Goal: Find specific page/section: Find specific page/section

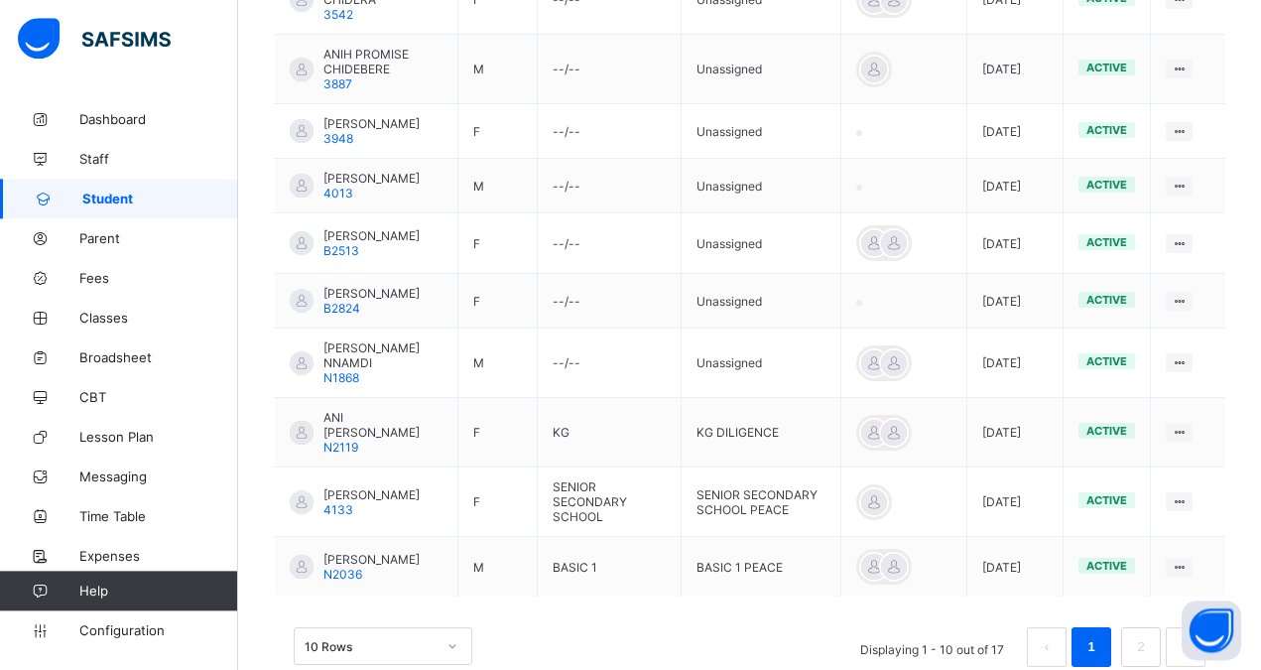
scroll to position [607, 0]
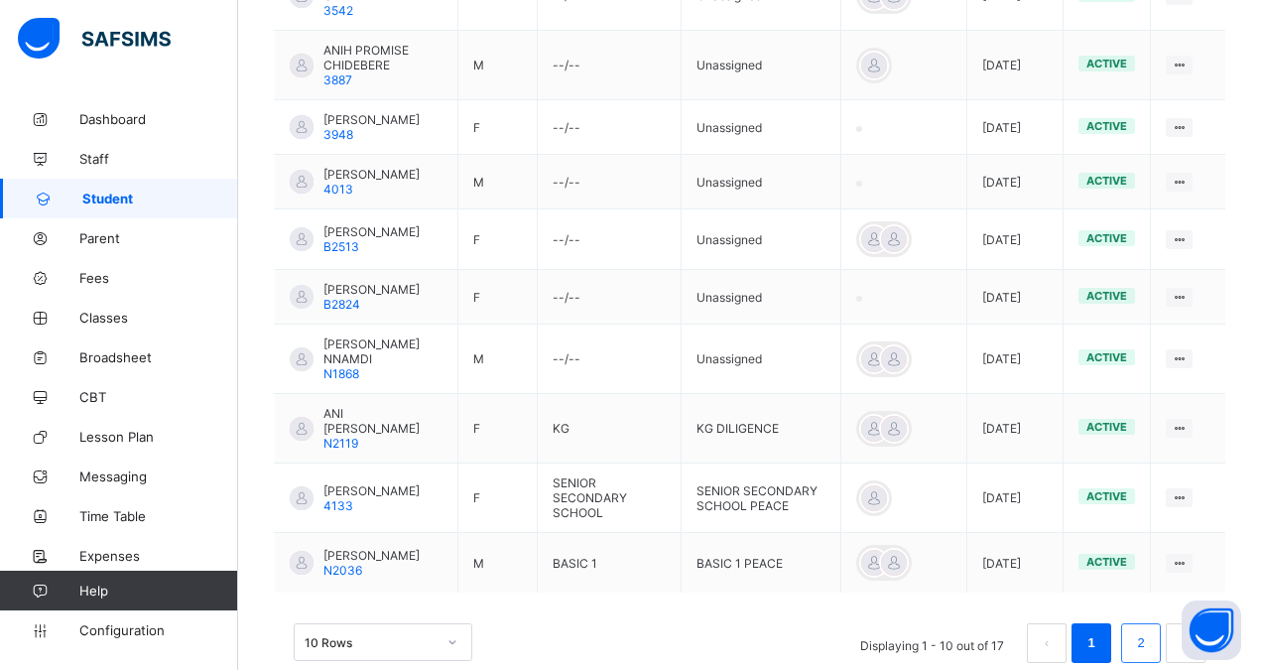
type input "***"
click at [1150, 648] on link "2" at bounding box center [1140, 643] width 19 height 26
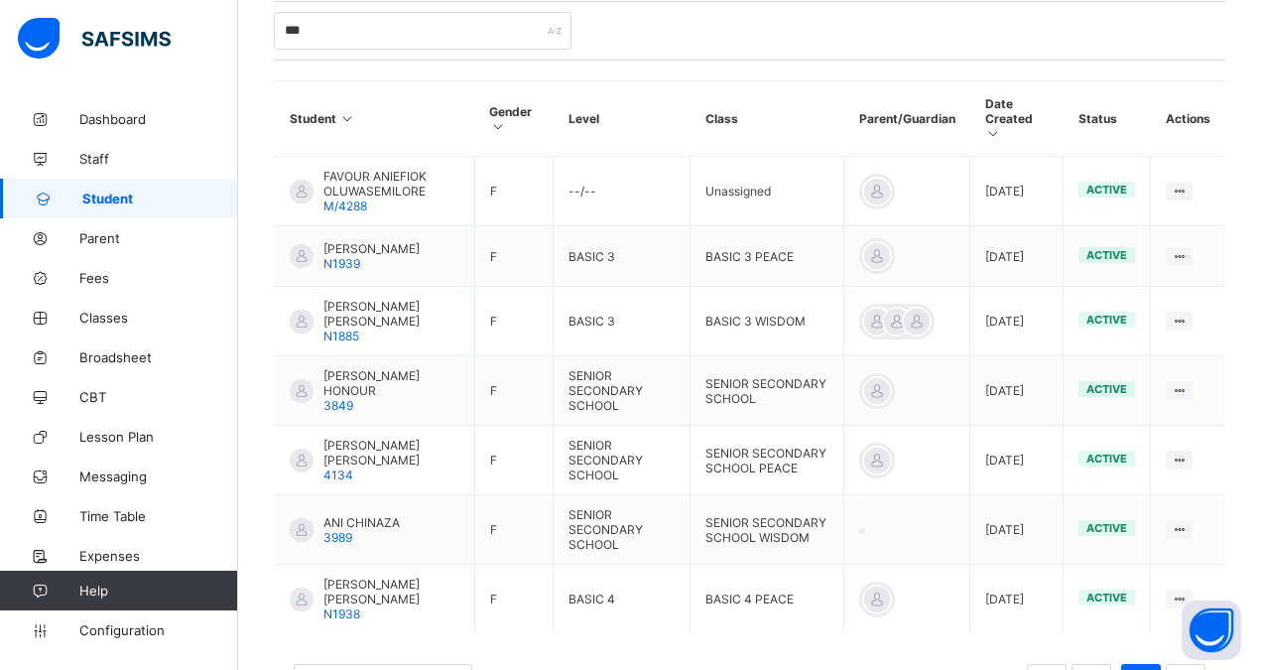
scroll to position [462, 0]
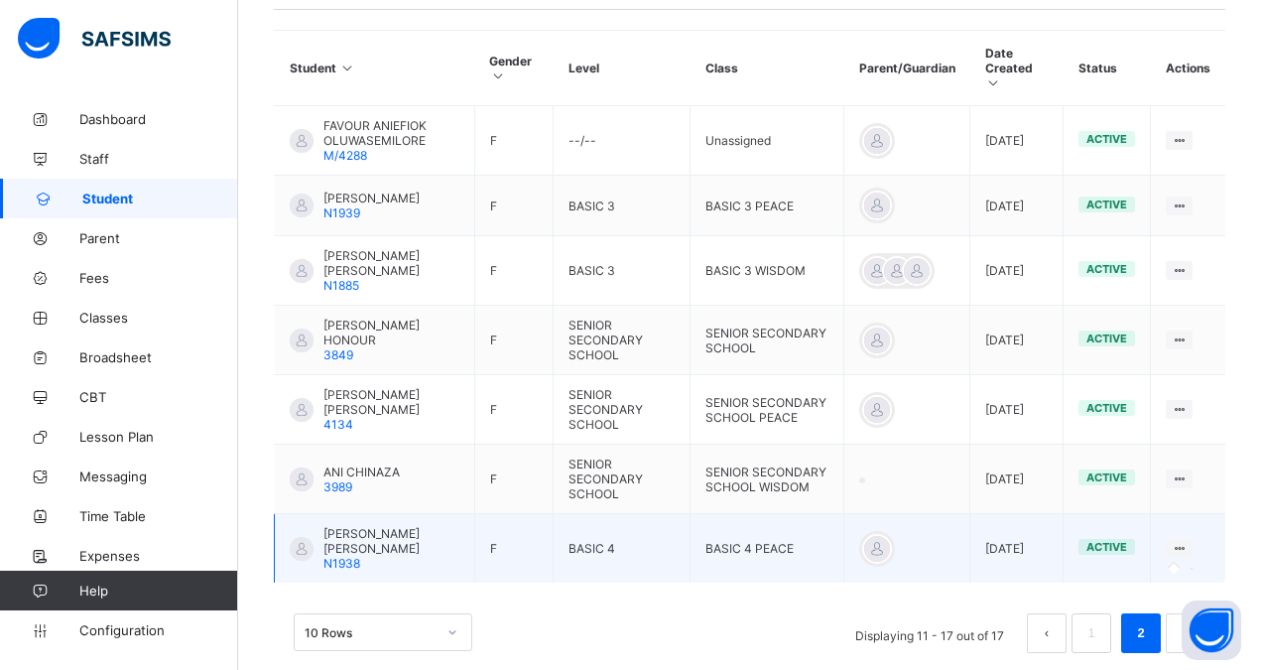
click at [1187, 541] on icon at bounding box center [1179, 548] width 17 height 15
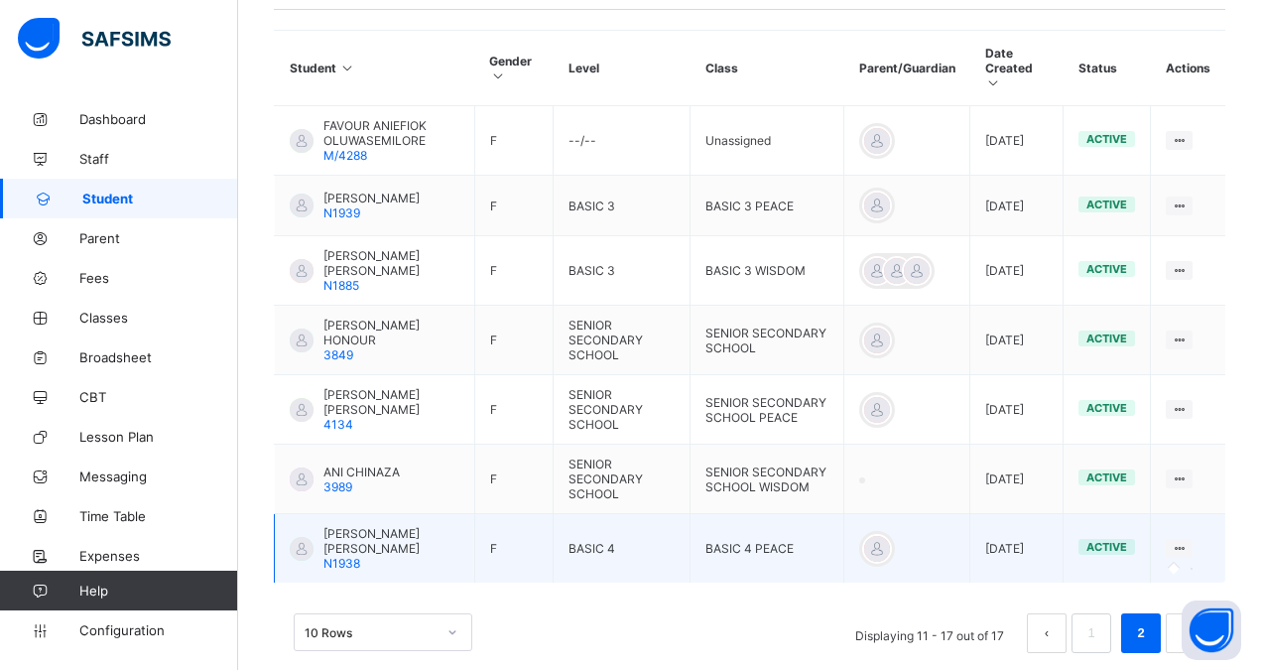
click at [1187, 541] on icon at bounding box center [1179, 548] width 17 height 15
click at [1112, 547] on td "active" at bounding box center [1106, 548] width 87 height 69
click at [1212, 535] on td at bounding box center [1188, 548] width 74 height 69
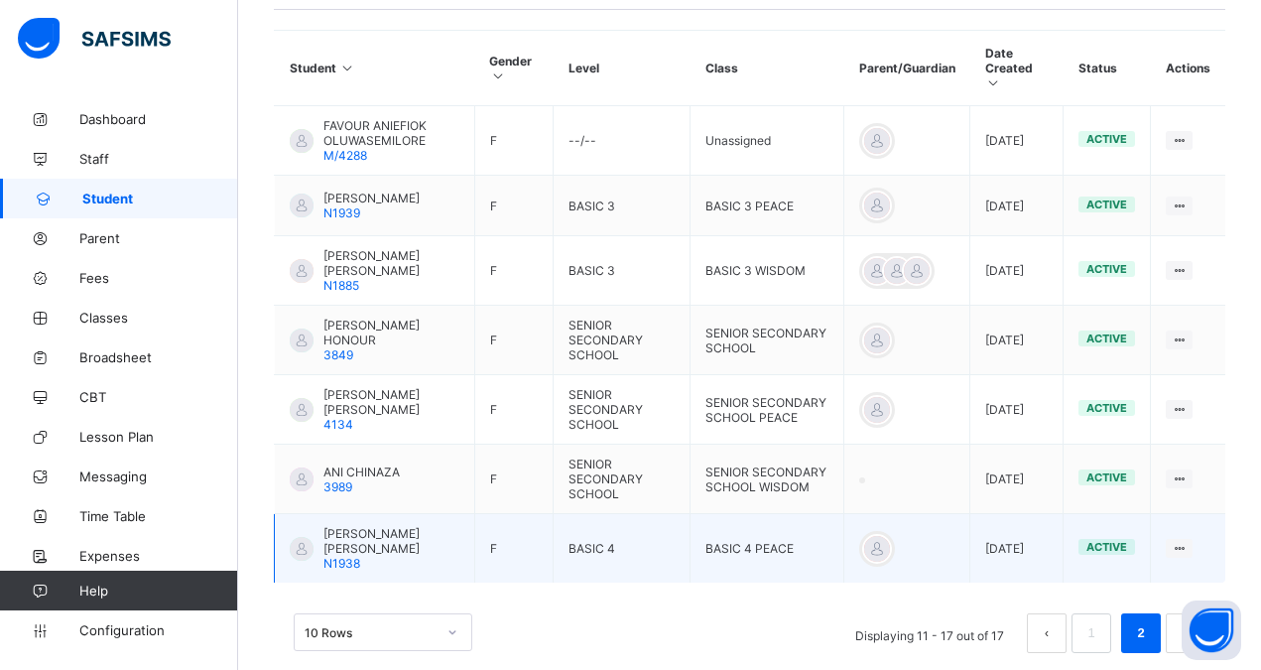
click at [1212, 535] on td at bounding box center [1188, 548] width 74 height 69
click at [1187, 541] on icon at bounding box center [1179, 548] width 17 height 15
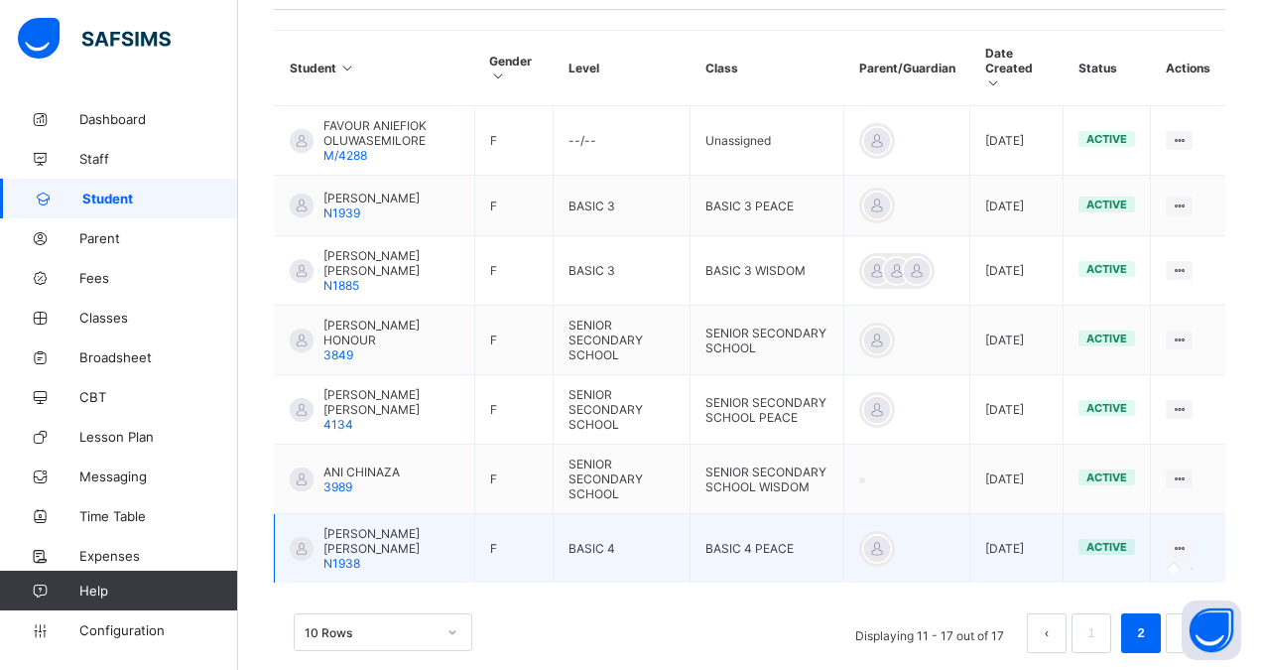
click at [1187, 541] on icon at bounding box center [1179, 548] width 17 height 15
click at [1177, 529] on td at bounding box center [1188, 548] width 74 height 69
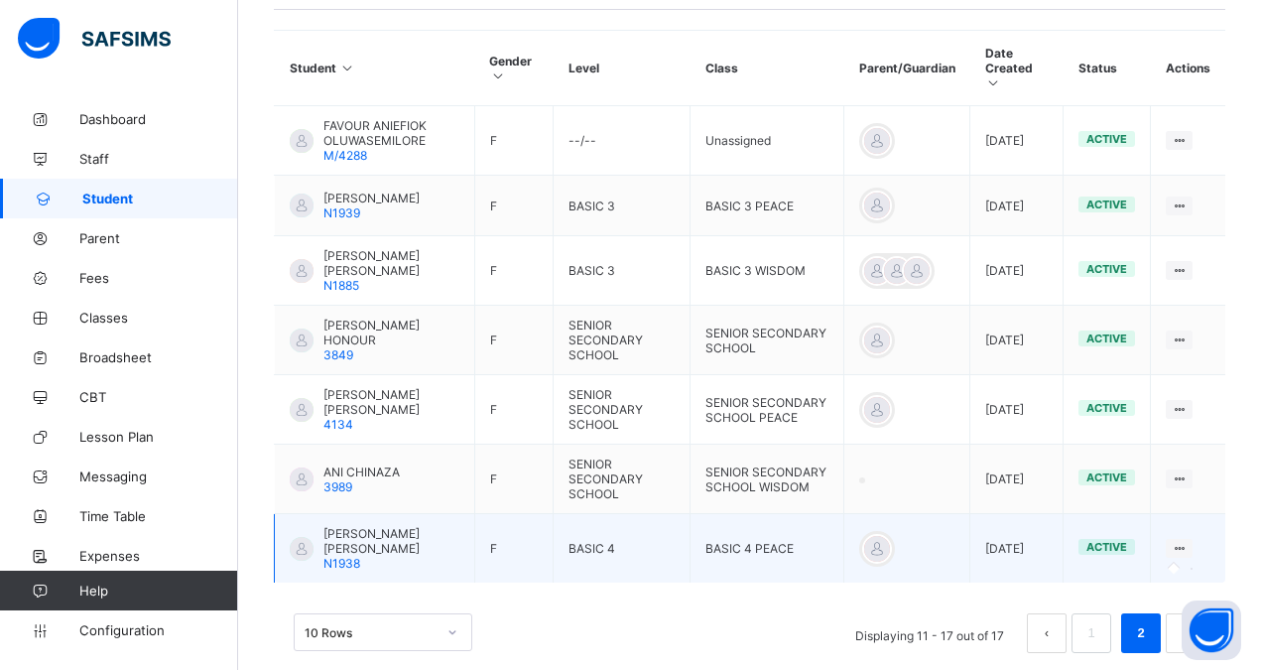
click at [1187, 541] on icon at bounding box center [1179, 548] width 17 height 15
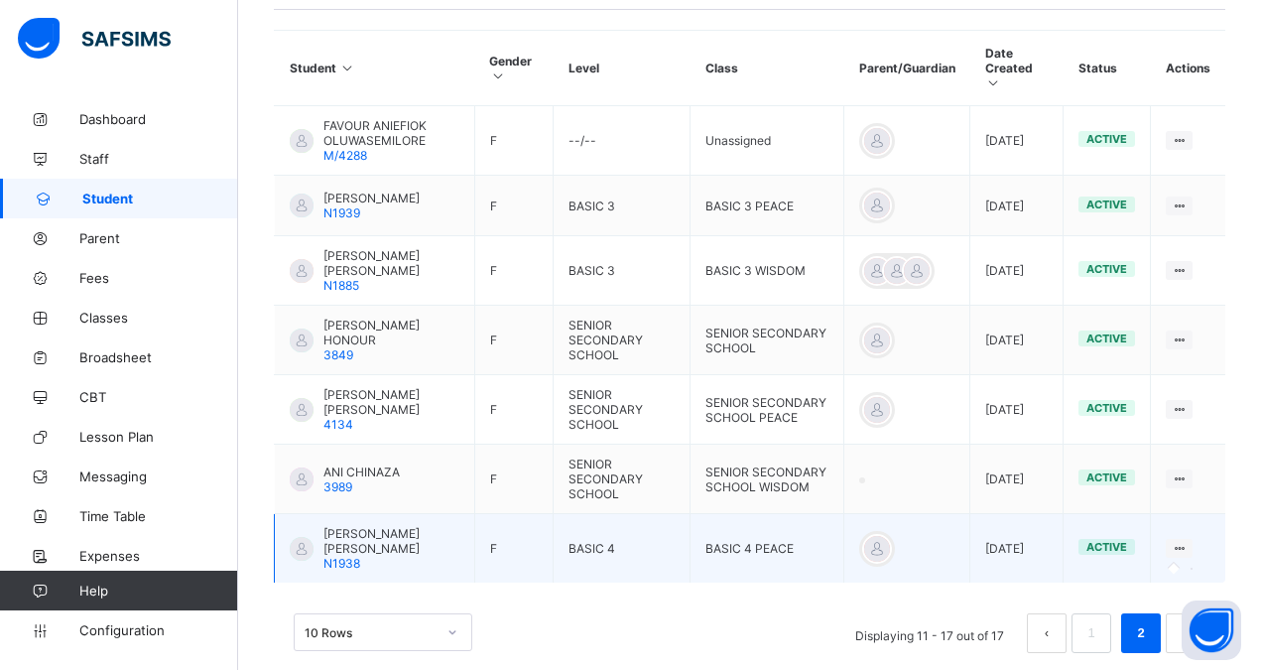
click at [1187, 541] on icon at bounding box center [1179, 548] width 17 height 15
click at [1192, 539] on div at bounding box center [1179, 548] width 27 height 19
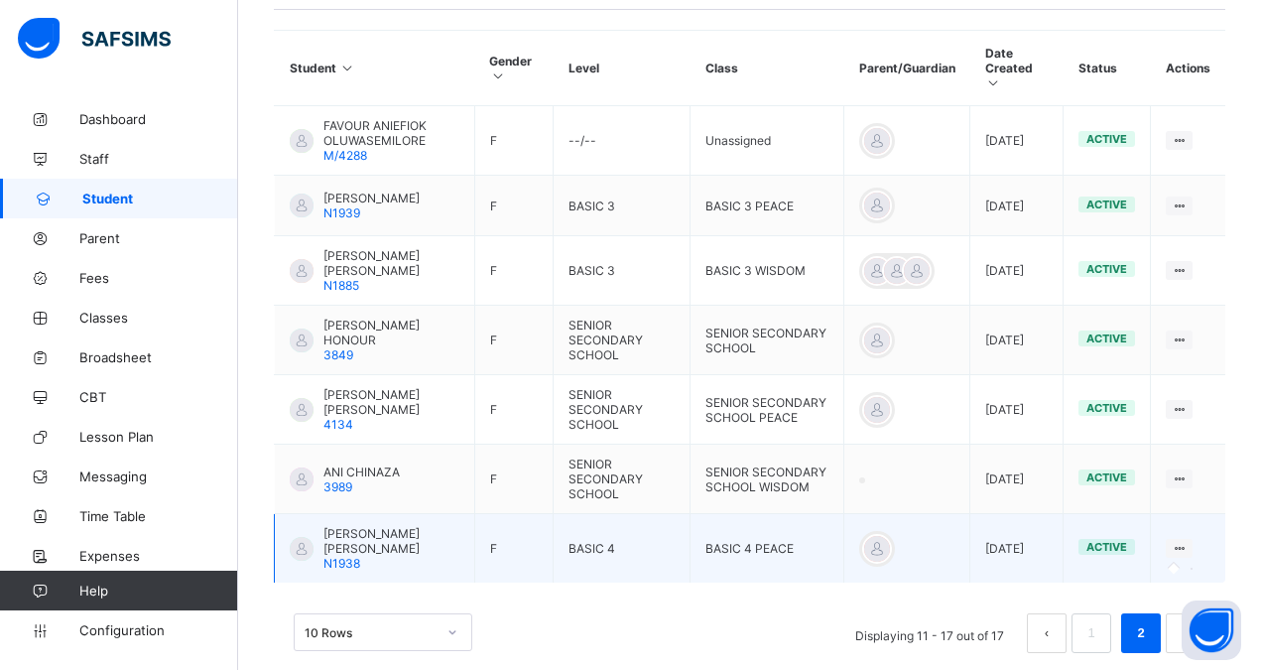
click at [1192, 539] on div at bounding box center [1179, 548] width 27 height 19
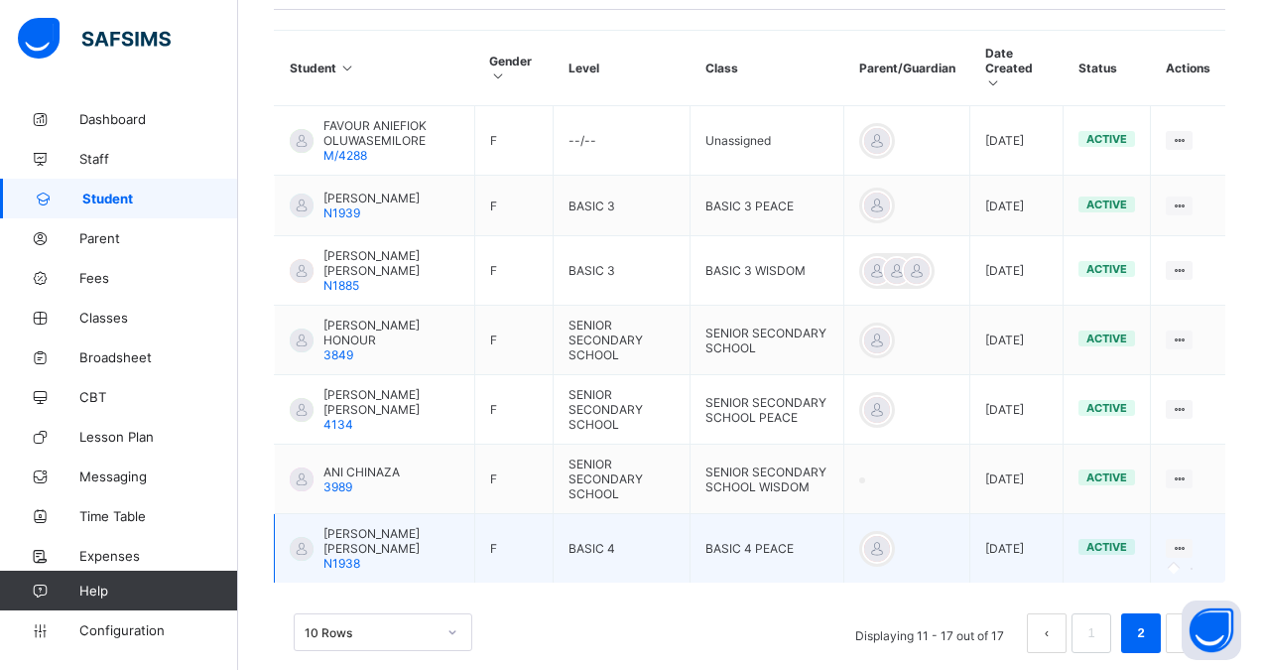
click at [1192, 539] on div at bounding box center [1179, 548] width 27 height 19
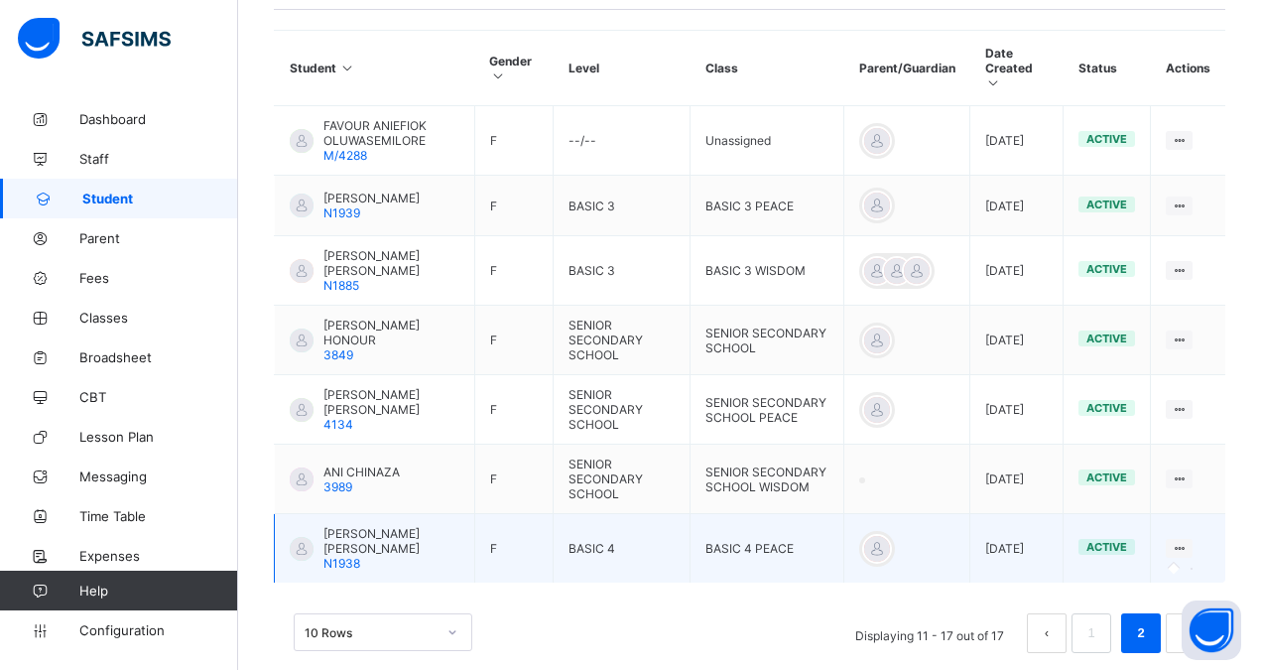
click at [1187, 541] on icon at bounding box center [1179, 548] width 17 height 15
click at [1202, 541] on td at bounding box center [1188, 548] width 74 height 69
click at [1192, 539] on div at bounding box center [1179, 548] width 27 height 19
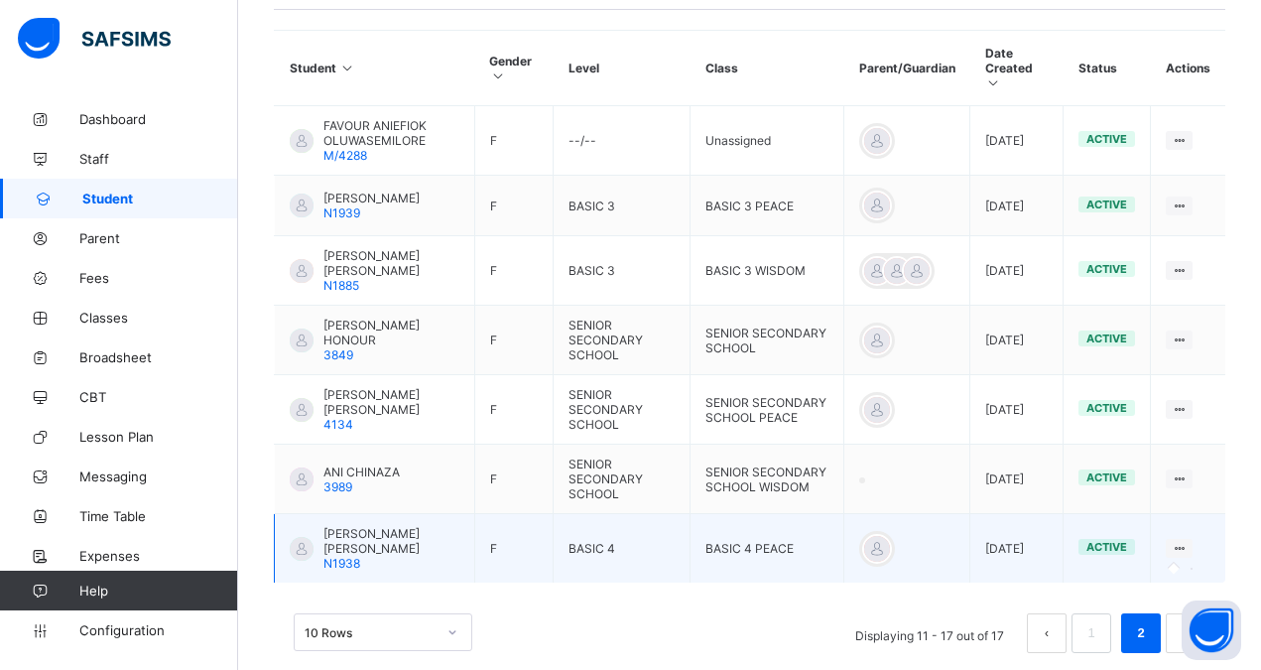
click at [1192, 539] on div at bounding box center [1179, 548] width 27 height 19
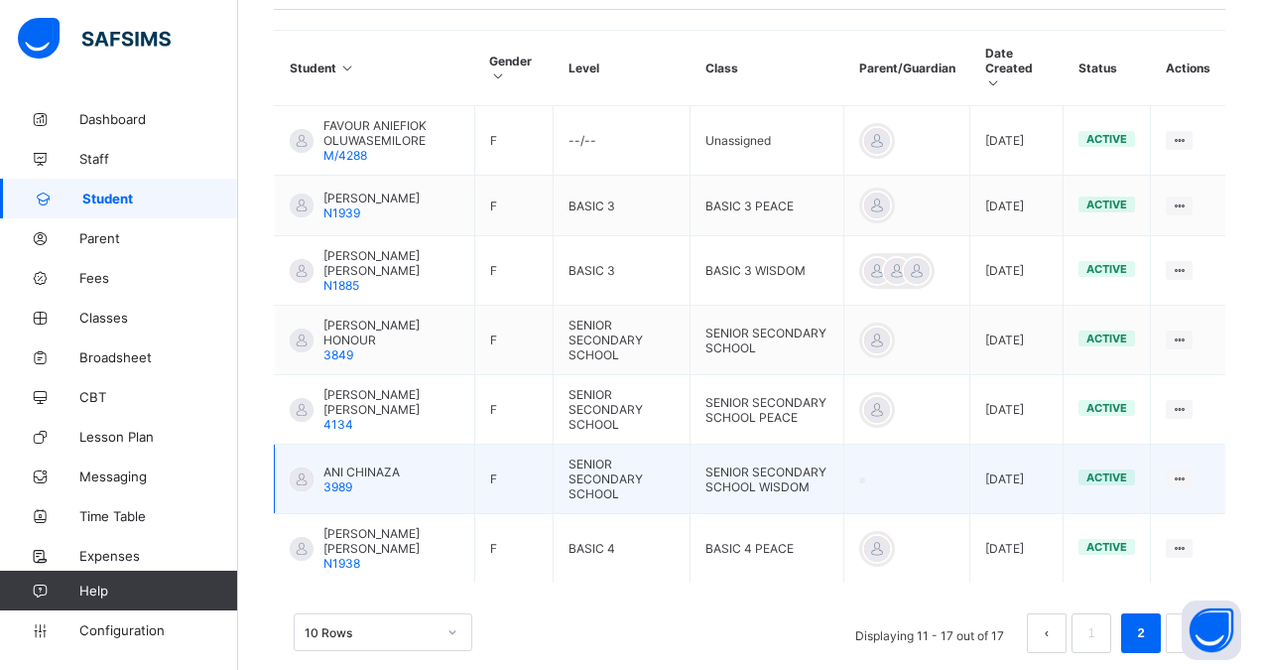
click at [1151, 460] on td "active" at bounding box center [1106, 478] width 87 height 69
click at [1151, 461] on td "active" at bounding box center [1106, 478] width 87 height 69
click at [1197, 480] on td at bounding box center [1188, 478] width 74 height 69
click at [1195, 481] on td at bounding box center [1188, 478] width 74 height 69
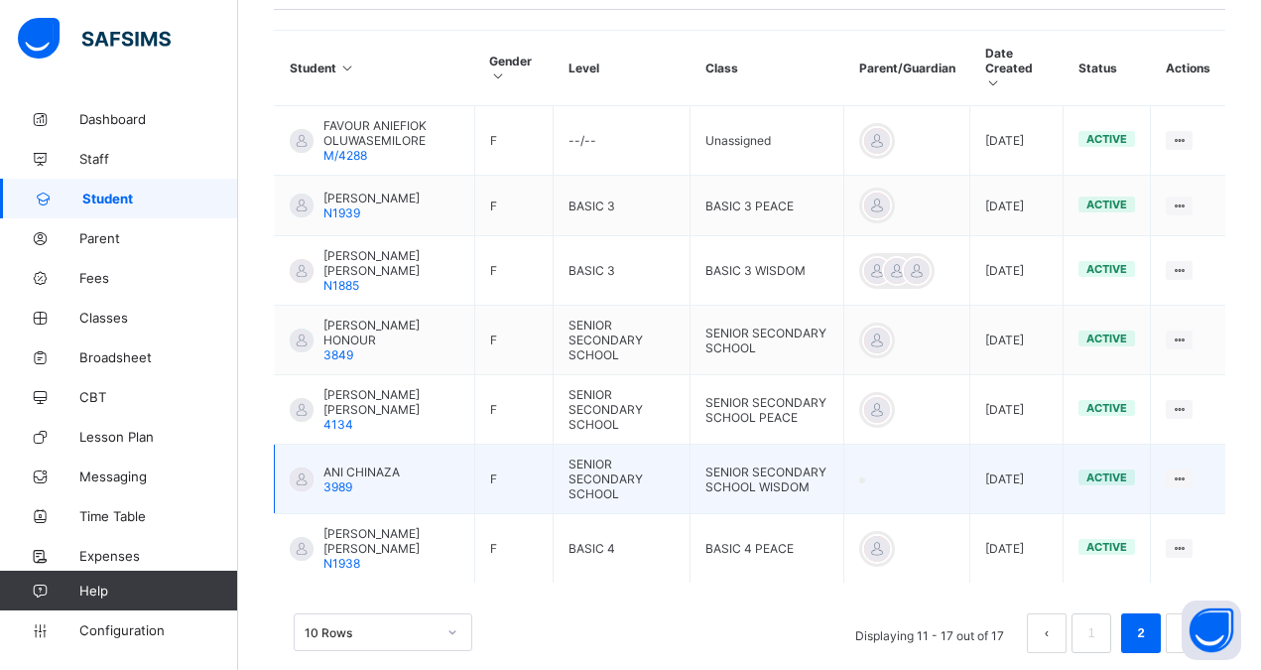
click at [1195, 481] on td at bounding box center [1188, 478] width 74 height 69
click at [1187, 471] on icon at bounding box center [1179, 478] width 17 height 15
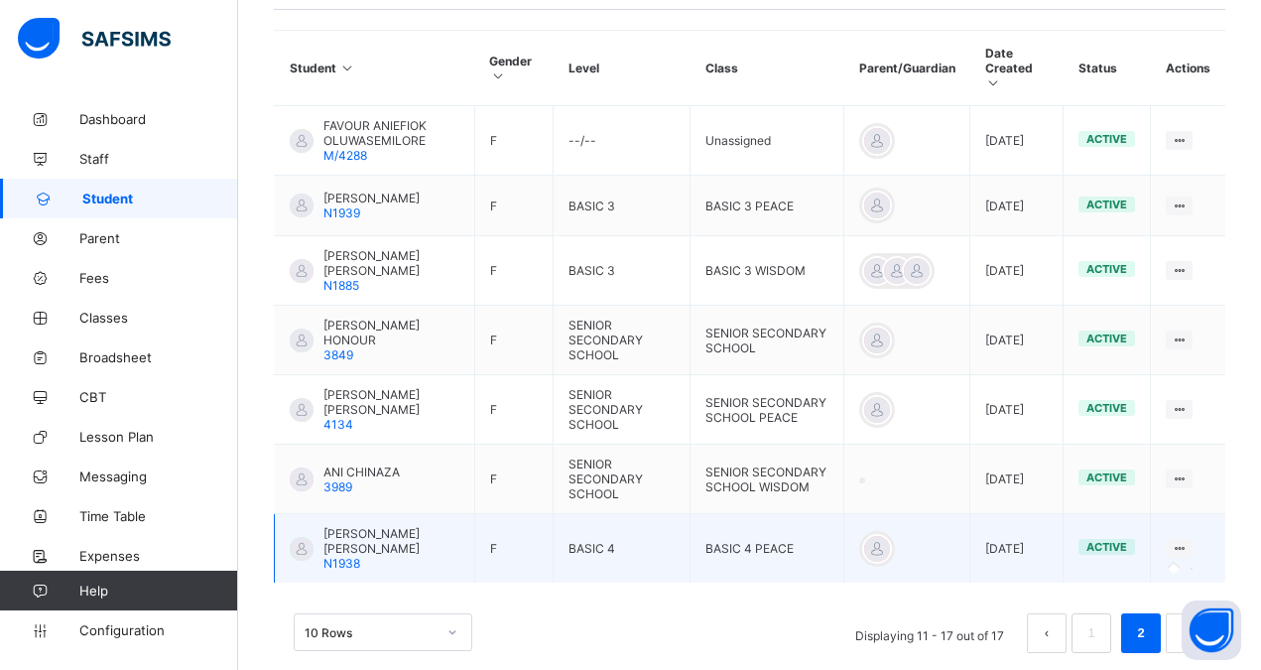
click at [1187, 541] on icon at bounding box center [1179, 548] width 17 height 15
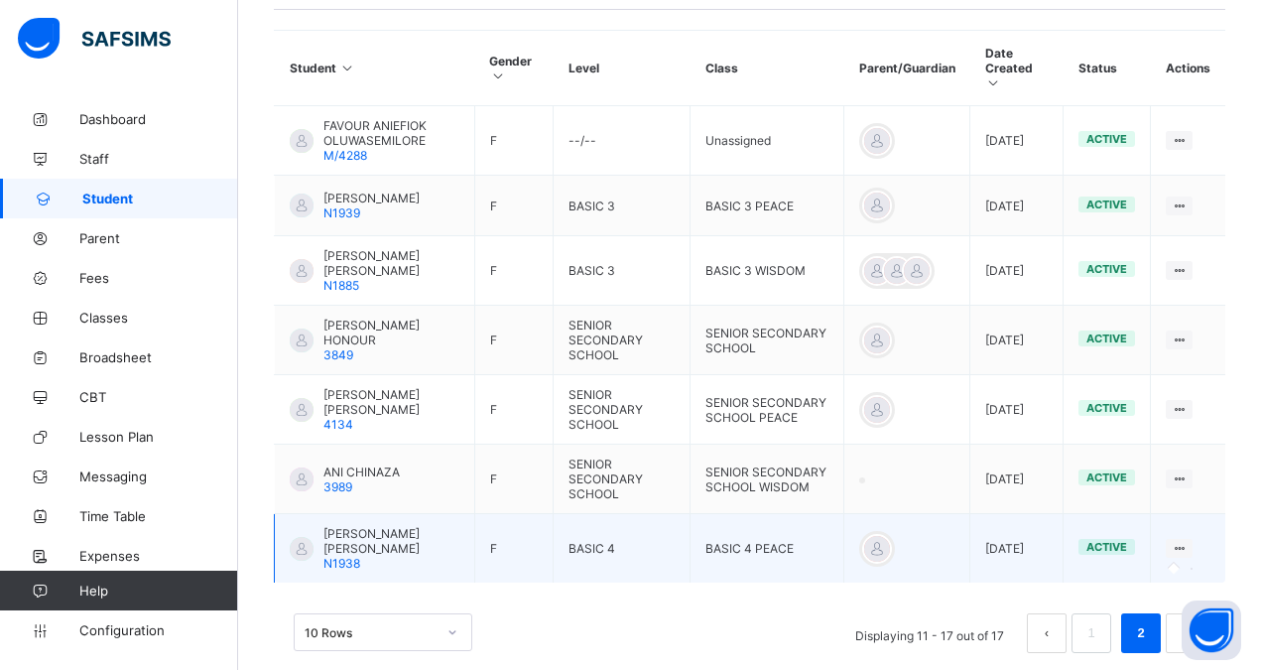
click at [1187, 541] on icon at bounding box center [1179, 548] width 17 height 15
